Goal: Understand process/instructions: Learn how to perform a task or action

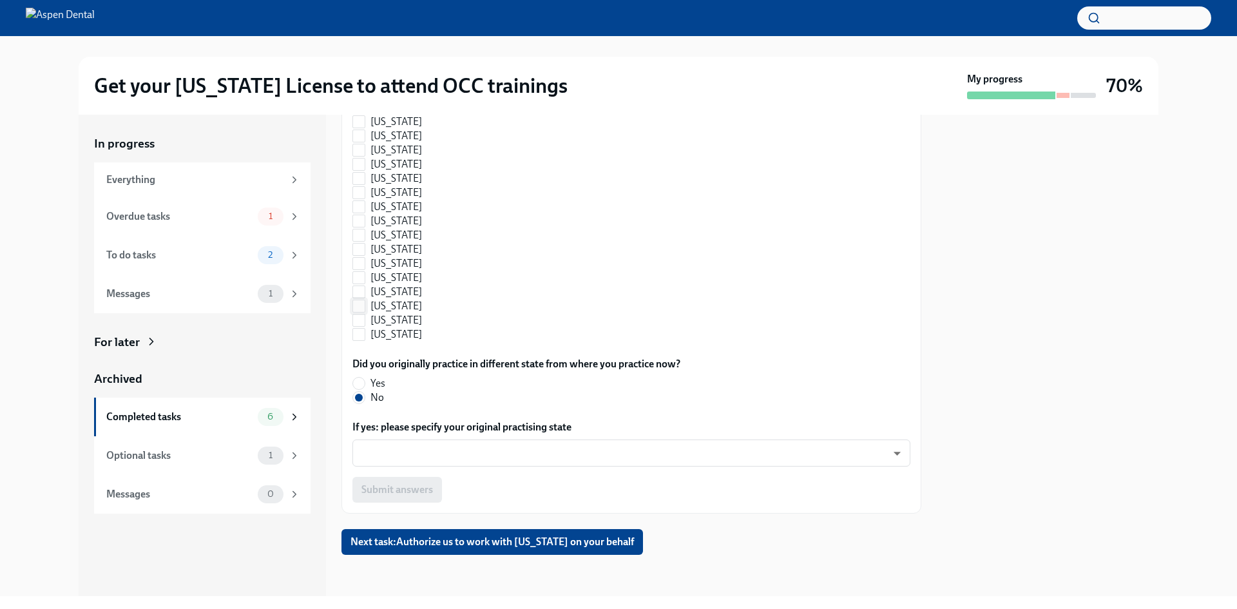
scroll to position [850, 0]
click at [520, 539] on span "Next task : Authorize us to work with [US_STATE] on your behalf" at bounding box center [491, 541] width 283 height 13
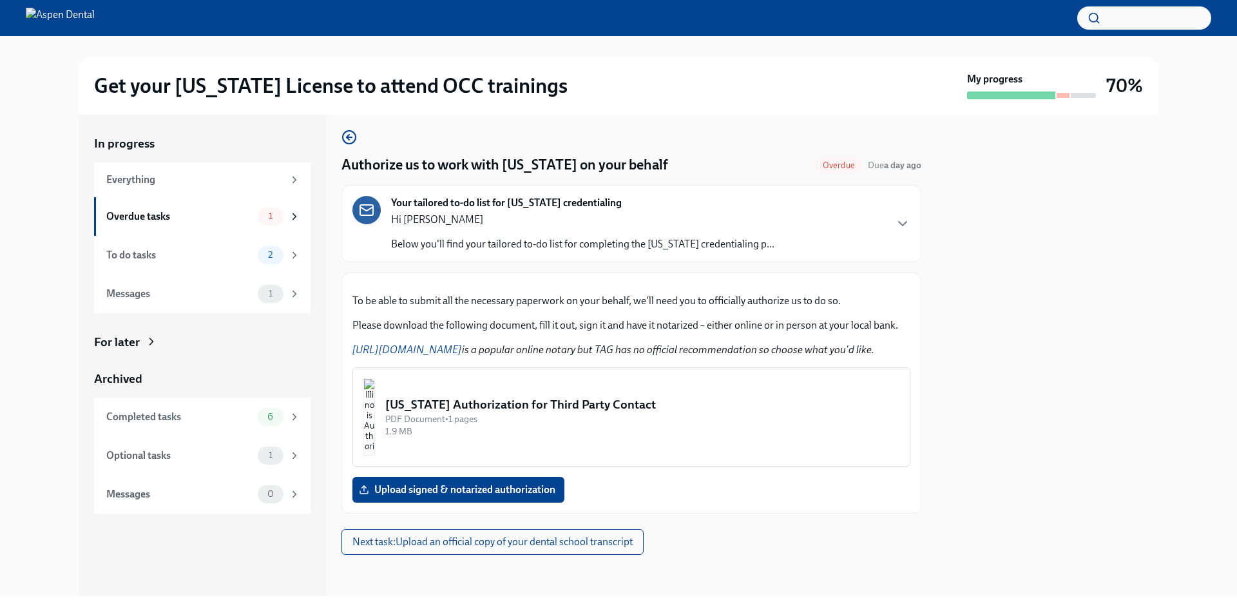
scroll to position [156, 0]
click at [375, 406] on img "button" at bounding box center [369, 416] width 12 height 77
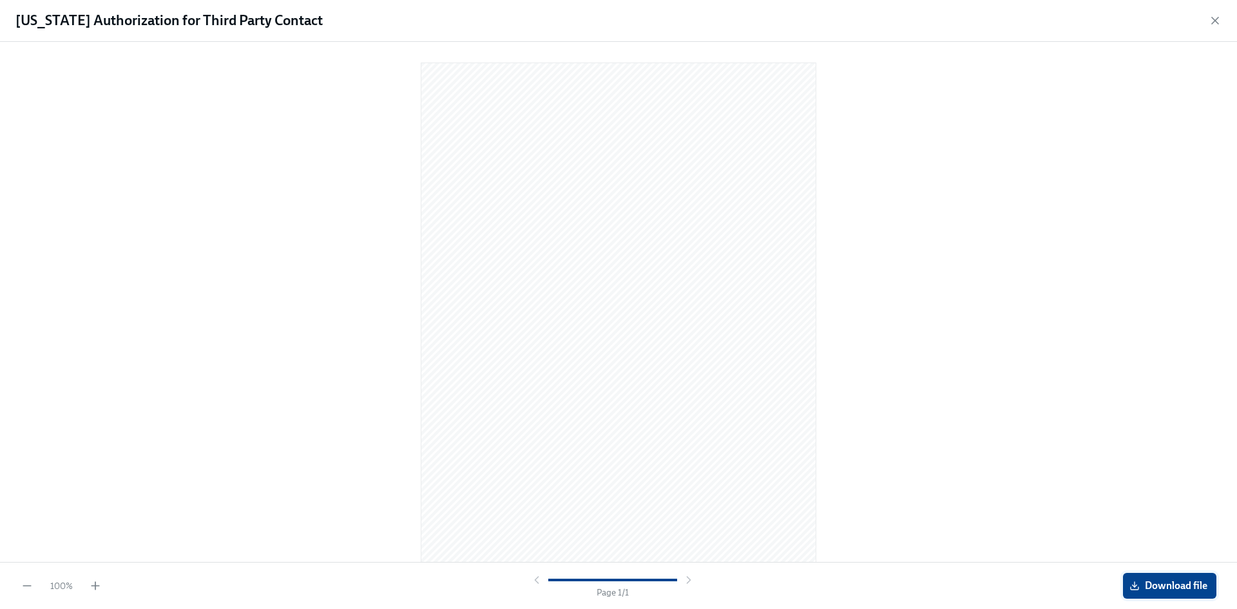
click at [1134, 581] on icon "button" at bounding box center [1134, 585] width 10 height 10
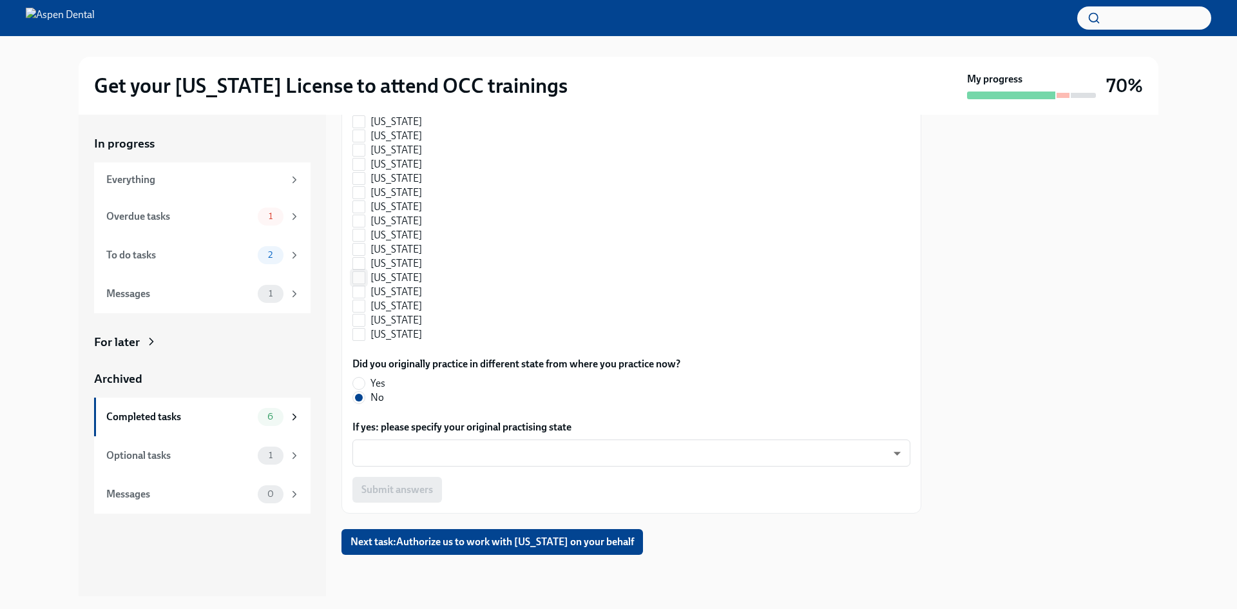
scroll to position [850, 0]
click at [544, 537] on span "Next task : Authorize us to work with [US_STATE] on your behalf" at bounding box center [491, 541] width 283 height 13
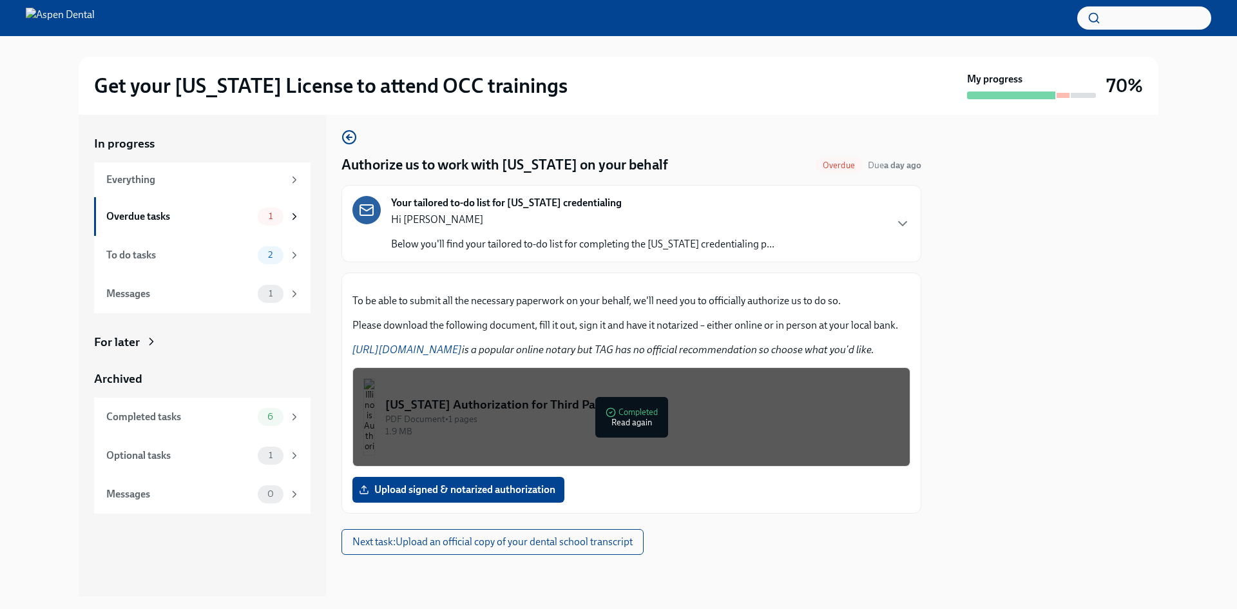
scroll to position [156, 0]
